Goal: Download file/media

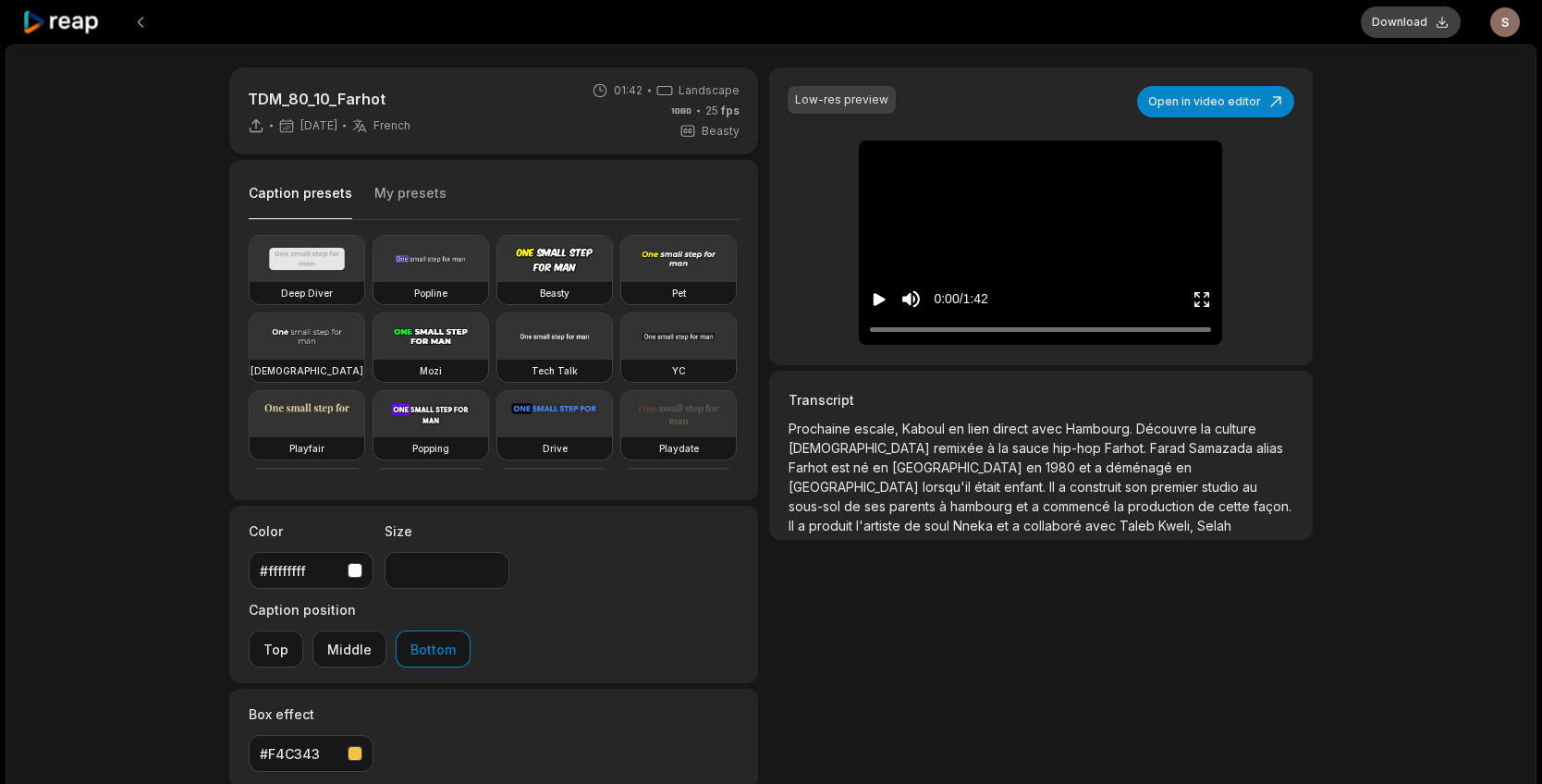
click at [1413, 27] on button "Download" at bounding box center [1411, 22] width 100 height 31
click at [1445, 292] on div "TDM_80_10_Farhot [DATE] French fr 01:42 Landscape 25 fps Beasty Caption presets…" at bounding box center [771, 547] width 1531 height 1006
type input "****"
click at [943, 303] on input "Change volume" at bounding box center [974, 302] width 93 height 5
click at [886, 303] on icon "Play video" at bounding box center [879, 299] width 19 height 19
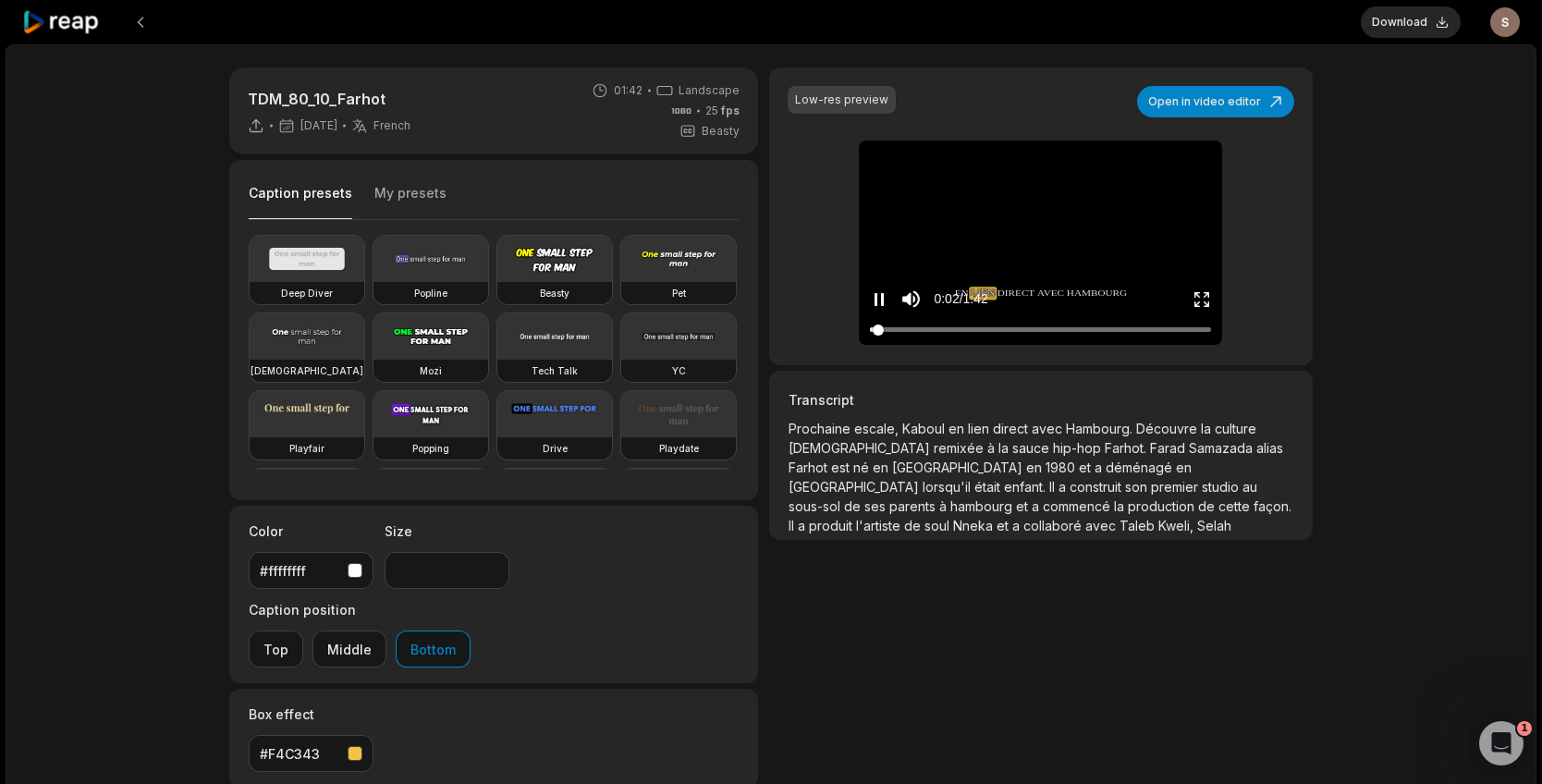
click at [915, 328] on div at bounding box center [1040, 329] width 341 height 12
click at [897, 329] on div at bounding box center [1040, 329] width 341 height 12
click at [880, 297] on icon "Pause video" at bounding box center [879, 299] width 19 height 19
click at [1497, 23] on html "Download Open user menu TDM_80_10_Farhot 3 days ago French fr 01:42 Landscape 2…" at bounding box center [771, 392] width 1542 height 784
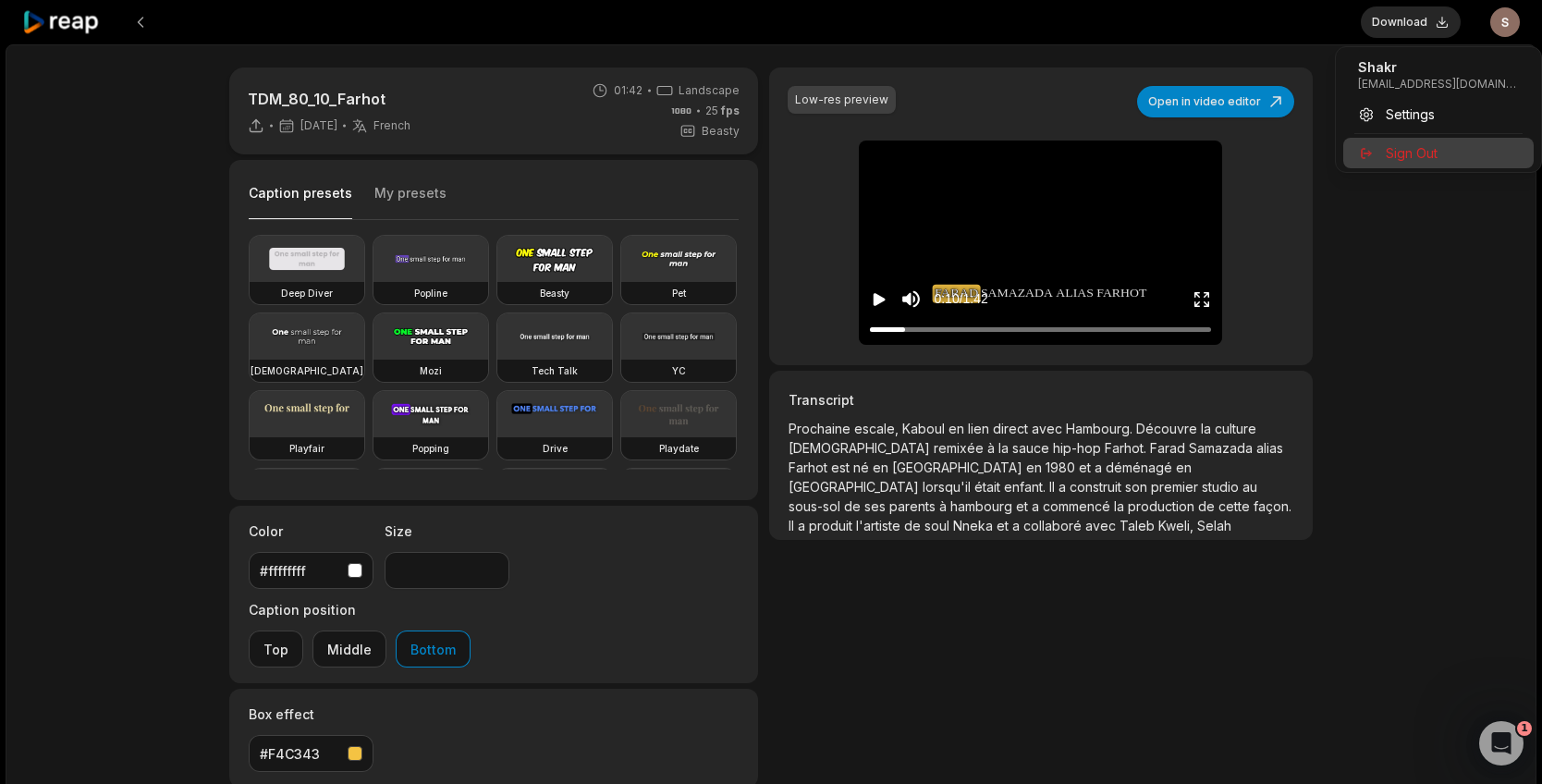
click at [1435, 149] on span "Sign Out" at bounding box center [1411, 153] width 52 height 20
